Goal: Communication & Community: Answer question/provide support

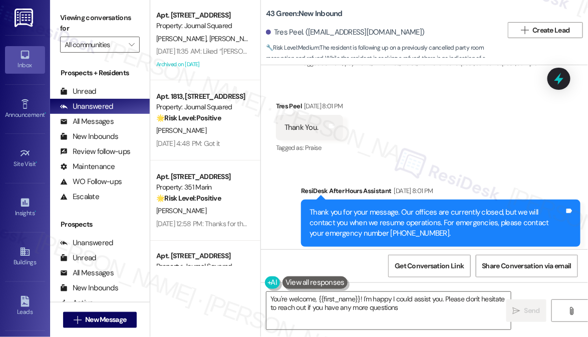
type textarea "You're welcome, {{first_name}}! I'm happy I could assist you. Please don't hesi…"
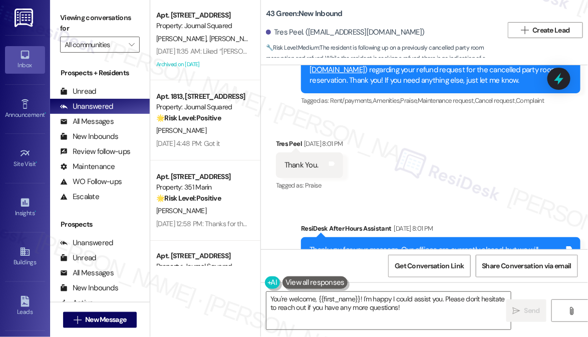
scroll to position [2663, 0]
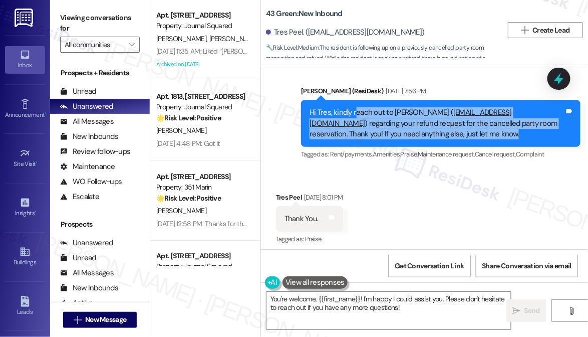
drag, startPoint x: 354, startPoint y: 130, endPoint x: 413, endPoint y: 158, distance: 65.7
click at [413, 139] on div "Hi Tres, kindly reach out to Sandra Irwin ( sirwin@habitat.com ) regarding your…" at bounding box center [437, 123] width 255 height 32
click at [441, 139] on div "Hi Tres, kindly reach out to Sandra Irwin ( sirwin@habitat.com ) regarding your…" at bounding box center [437, 123] width 255 height 32
click at [440, 139] on div "Hi Tres, kindly reach out to Sandra Irwin ( sirwin@habitat.com ) regarding your…" at bounding box center [437, 123] width 255 height 32
drag, startPoint x: 440, startPoint y: 157, endPoint x: 343, endPoint y: 123, distance: 102.4
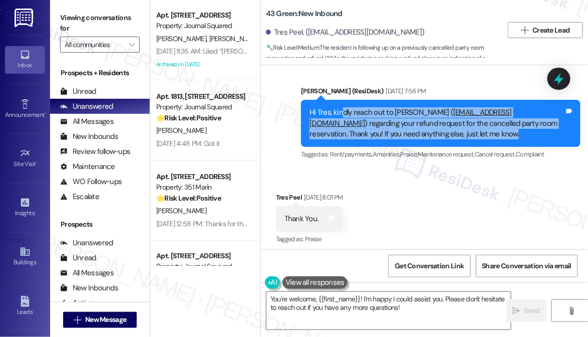
click at [343, 123] on div "Hi Tres, kindly reach out to Sandra Irwin ( sirwin@habitat.com ) regarding your…" at bounding box center [441, 123] width 280 height 47
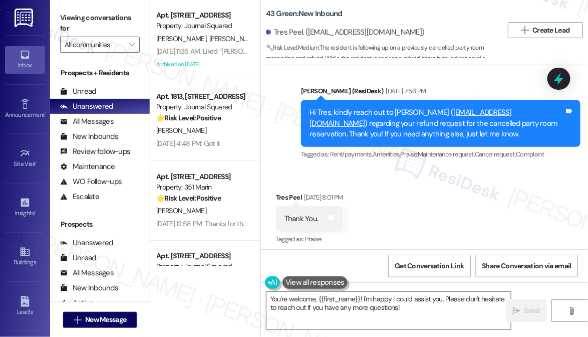
drag, startPoint x: 58, startPoint y: 11, endPoint x: 97, endPoint y: 13, distance: 38.7
click at [59, 12] on div "Viewing conversations for All communities " at bounding box center [100, 31] width 100 height 63
click at [65, 1] on div "Viewing conversations for All communities " at bounding box center [100, 31] width 100 height 63
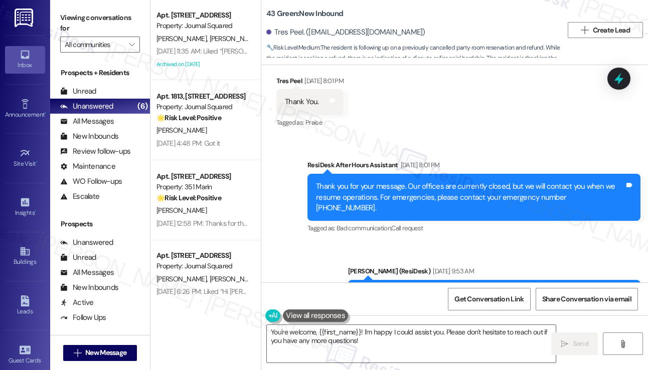
scroll to position [2718, 0]
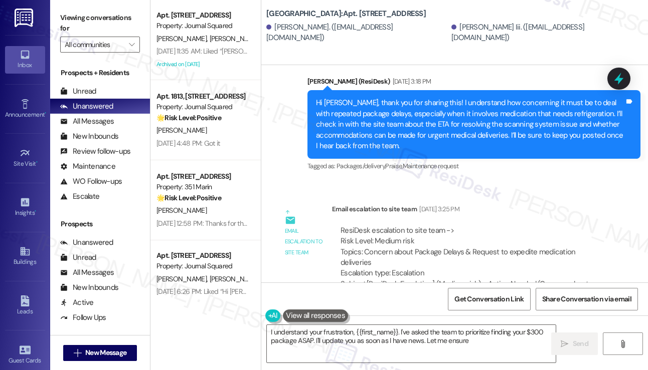
scroll to position [7220, 0]
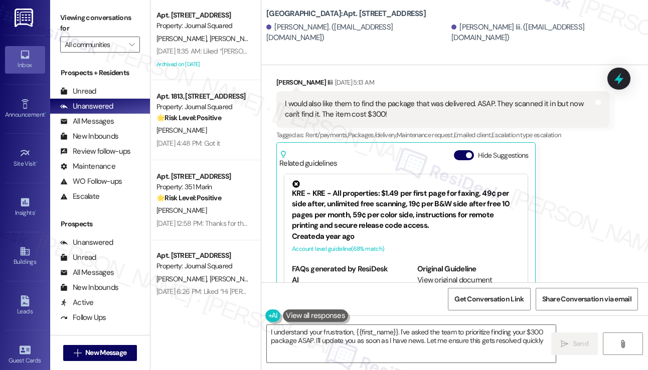
type textarea "I understand your frustration, {{first_name}}. I've asked the team to prioritiz…"
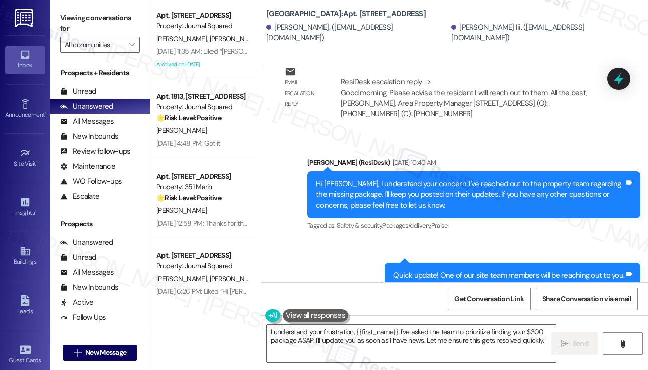
scroll to position [7636, 0]
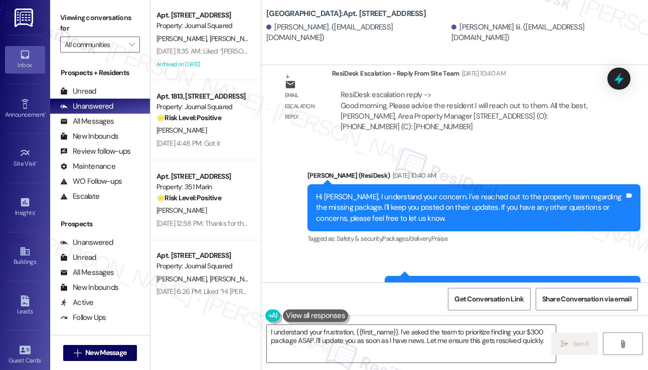
click at [382, 192] on div "Hi [PERSON_NAME], I understand your concern. I've reached out to the property t…" at bounding box center [470, 208] width 308 height 32
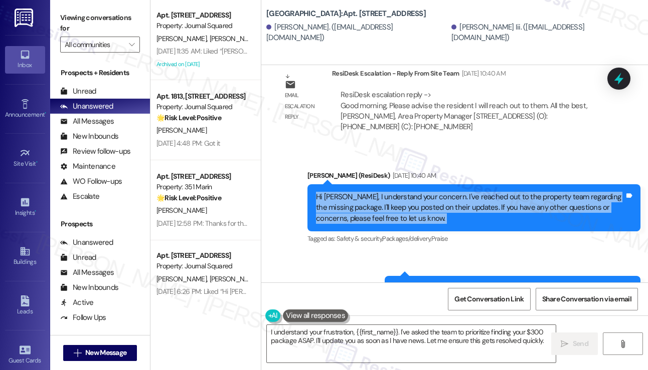
click at [382, 192] on div "Hi [PERSON_NAME], I understand your concern. I've reached out to the property t…" at bounding box center [470, 208] width 308 height 32
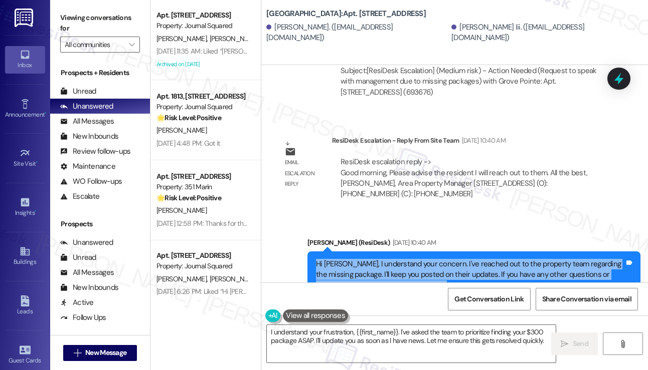
scroll to position [7486, 0]
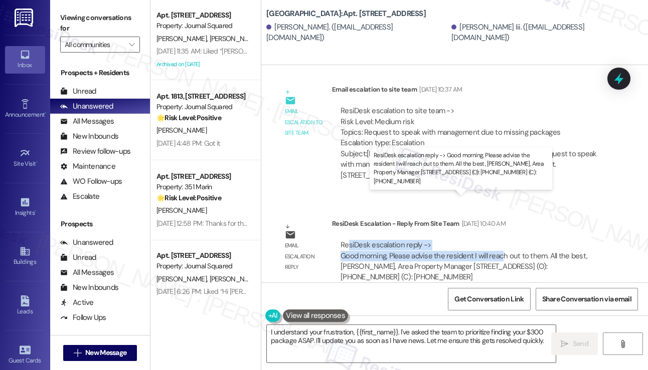
drag, startPoint x: 348, startPoint y: 204, endPoint x: 500, endPoint y: 217, distance: 151.8
click at [500, 240] on div "ResiDesk escalation reply -> Good morning, Please advise the resident I will re…" at bounding box center [463, 261] width 247 height 42
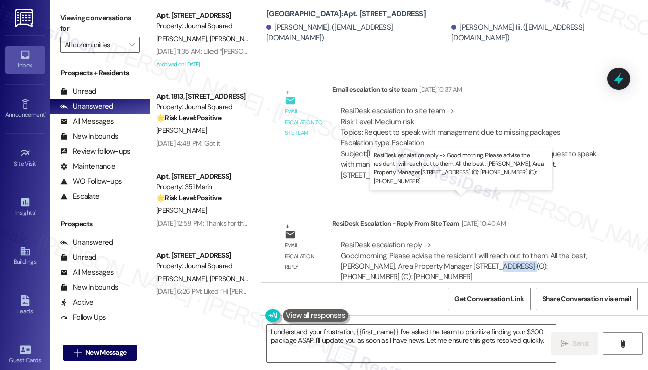
click at [500, 240] on div "ResiDesk escalation reply -> Good morning, Please advise the resident I will re…" at bounding box center [463, 261] width 247 height 42
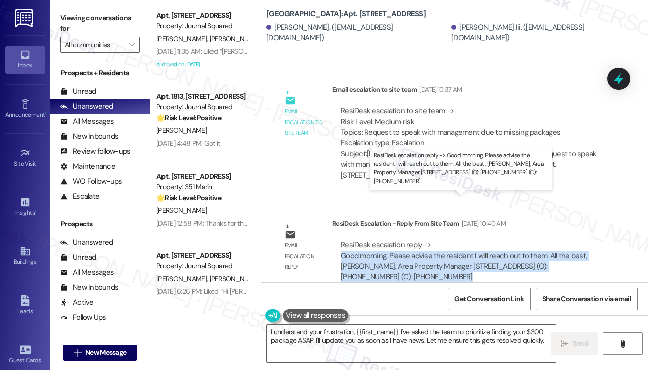
click at [500, 240] on div "ResiDesk escalation reply -> Good morning, Please advise the resident I will re…" at bounding box center [463, 261] width 247 height 42
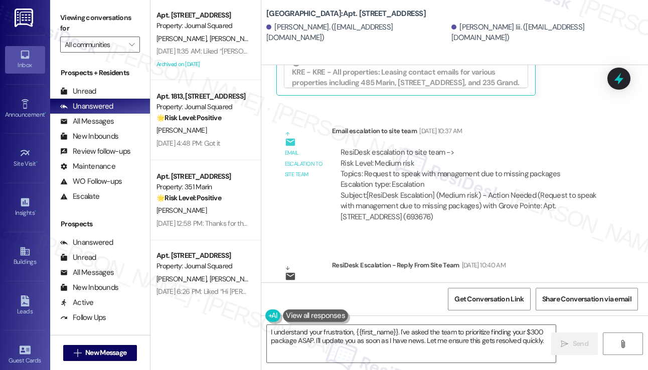
scroll to position [7385, 0]
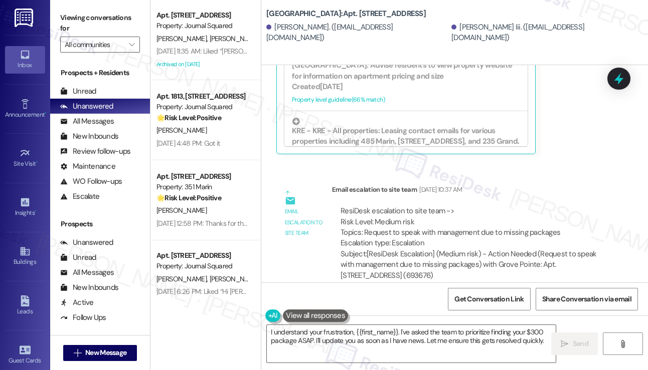
click at [451, 206] on div "ResiDesk escalation to site team -> Risk Level: Medium risk Topics: Request to …" at bounding box center [470, 227] width 260 height 43
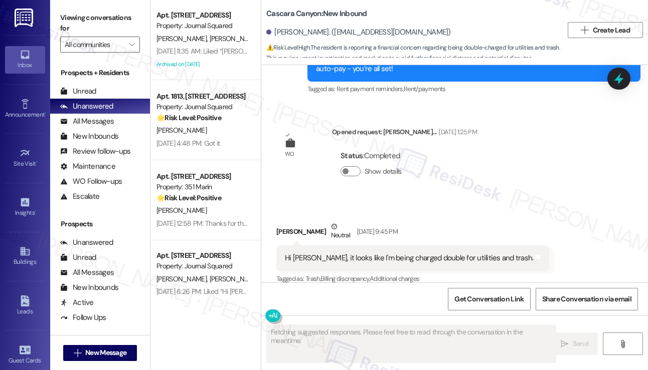
scroll to position [1623, 0]
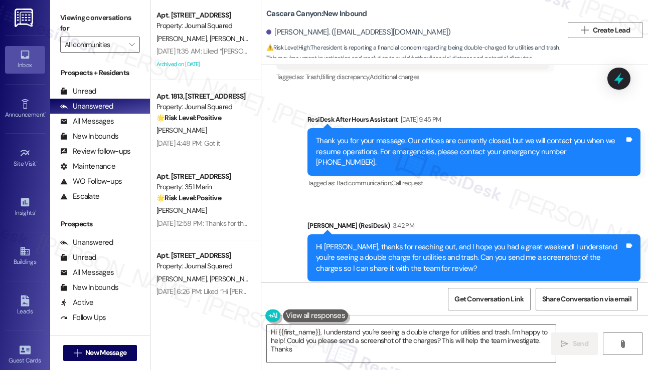
type textarea "Hi {{first_name}}, I understand you're seeing a double charge for utilities and…"
